Goal: Book appointment/travel/reservation

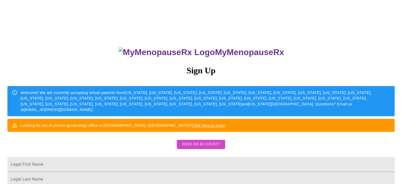
click at [218, 147] on span "Have an account?" at bounding box center [201, 144] width 38 height 7
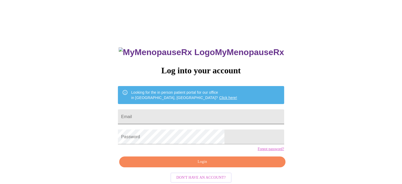
type input "mstashamayfield@gmail.com"
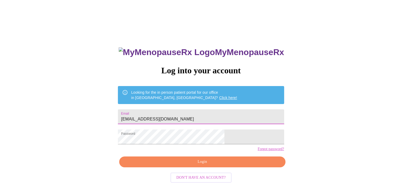
click at [200, 111] on input "mstashamayfield@gmail.com" at bounding box center [201, 116] width 166 height 15
click at [277, 146] on div "MyMenopauseRx Log into your account Looking for the in person patient portal fo…" at bounding box center [201, 112] width 398 height 220
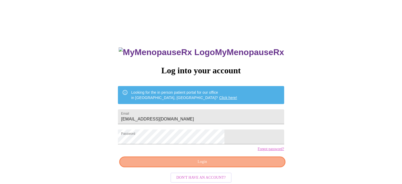
click at [235, 166] on button "Login" at bounding box center [202, 161] width 166 height 11
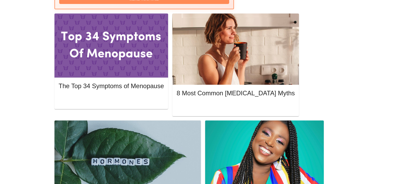
scroll to position [246, 0]
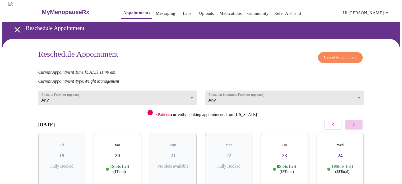
click at [358, 126] on button "button" at bounding box center [353, 124] width 18 height 10
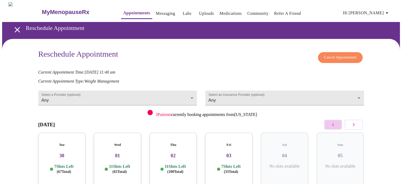
click at [332, 123] on icon "button" at bounding box center [333, 124] width 2 height 3
click at [355, 154] on div "Mon 29 11 Slots Left ( 50 Total)" at bounding box center [339, 159] width 47 height 55
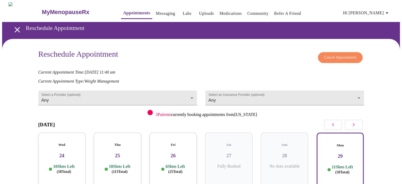
click at [355, 154] on div "Mon 29 11 Slots Left ( 50 Total)" at bounding box center [339, 160] width 47 height 56
click at [355, 122] on icon "button" at bounding box center [353, 124] width 6 height 6
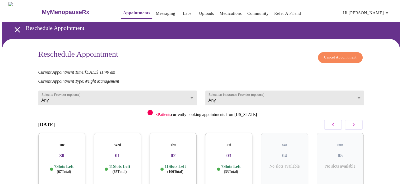
click at [127, 153] on div "Wed 01 11 Slots Left ( 65 Total)" at bounding box center [117, 159] width 47 height 55
click at [127, 153] on h3 "01" at bounding box center [118, 156] width 38 height 6
click at [115, 170] on span "( 65 Total)" at bounding box center [120, 172] width 14 height 4
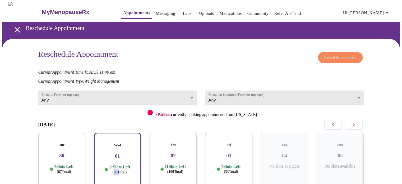
click at [115, 170] on span "( 65 Total)" at bounding box center [120, 172] width 14 height 4
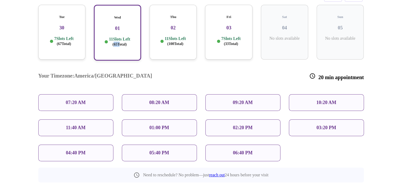
scroll to position [128, 0]
click at [69, 25] on h3 "30" at bounding box center [62, 28] width 39 height 6
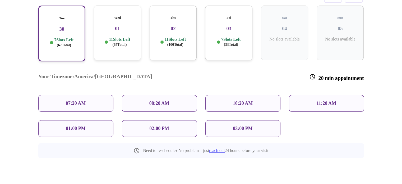
scroll to position [108, 0]
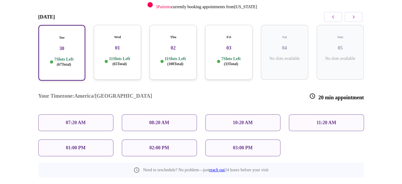
click at [73, 145] on p "01:00 PM" at bounding box center [76, 148] width 20 height 6
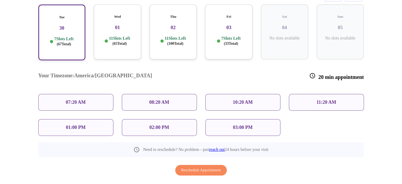
click at [86, 119] on div "01:00 PM" at bounding box center [75, 127] width 75 height 17
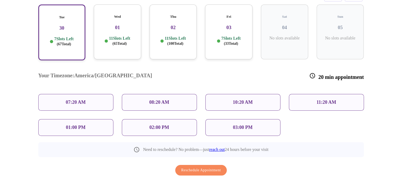
click at [78, 124] on p "01:00 PM" at bounding box center [76, 127] width 20 height 6
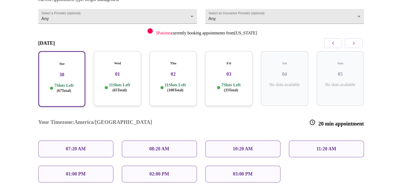
scroll to position [75, 0]
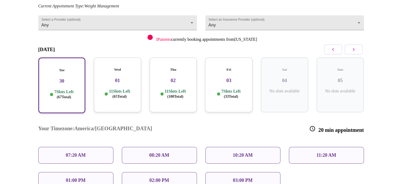
click at [80, 177] on p "01:00 PM" at bounding box center [76, 180] width 20 height 6
click at [95, 172] on div "01:00 PM" at bounding box center [75, 180] width 75 height 17
click at [87, 172] on div "01:00 PM" at bounding box center [75, 180] width 75 height 17
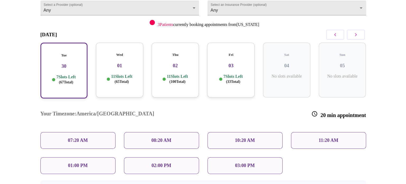
scroll to position [100, 0]
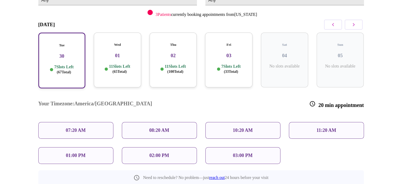
click at [96, 147] on div "01:00 PM" at bounding box center [75, 155] width 75 height 17
click at [61, 53] on h3 "30" at bounding box center [62, 56] width 38 height 6
click at [94, 147] on div "01:00 PM" at bounding box center [75, 155] width 75 height 17
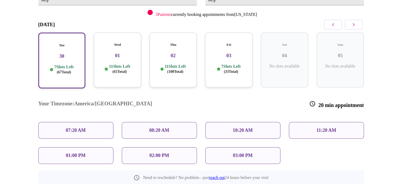
click at [95, 122] on div "07:20 AM" at bounding box center [75, 130] width 75 height 17
click at [93, 147] on div "01:00 PM" at bounding box center [75, 155] width 75 height 17
click at [104, 147] on div "01:00 PM" at bounding box center [75, 155] width 75 height 17
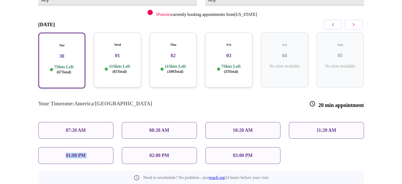
click at [104, 147] on div "01:00 PM" at bounding box center [75, 155] width 75 height 17
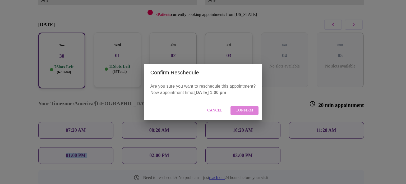
click at [243, 111] on span "Confirm" at bounding box center [245, 110] width 18 height 7
